Goal: Go to known website: Go to known website

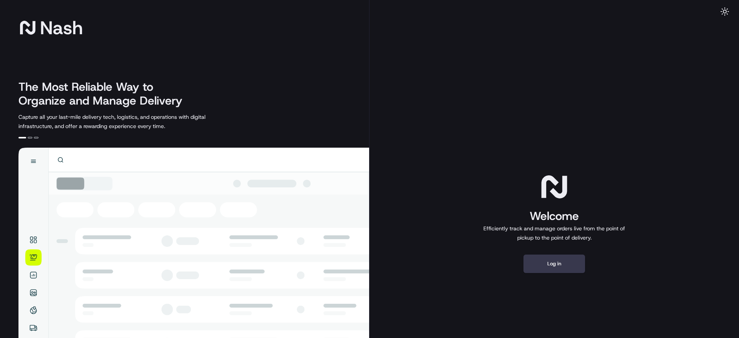
click at [559, 255] on button "Log in" at bounding box center [554, 264] width 62 height 18
click at [553, 263] on button "Log in" at bounding box center [554, 264] width 62 height 18
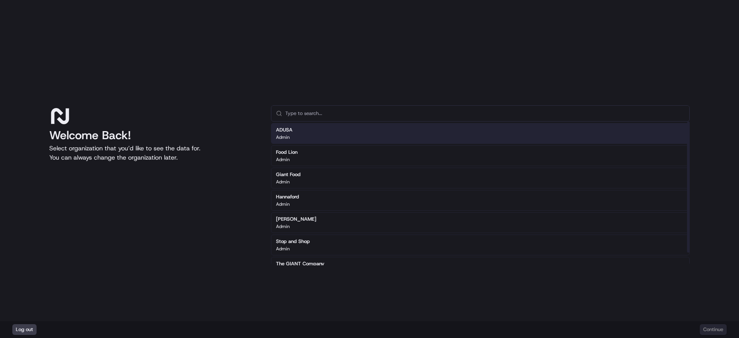
click at [314, 134] on div "ADUSA Admin" at bounding box center [480, 133] width 419 height 21
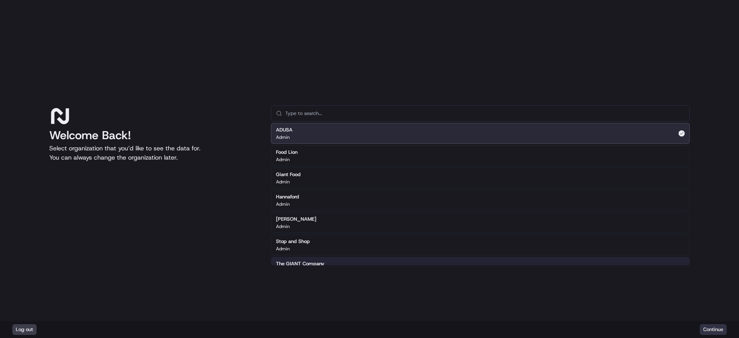
click at [591, 270] on button "Continue" at bounding box center [713, 329] width 27 height 11
